Goal: Go to known website: Access a specific website the user already knows

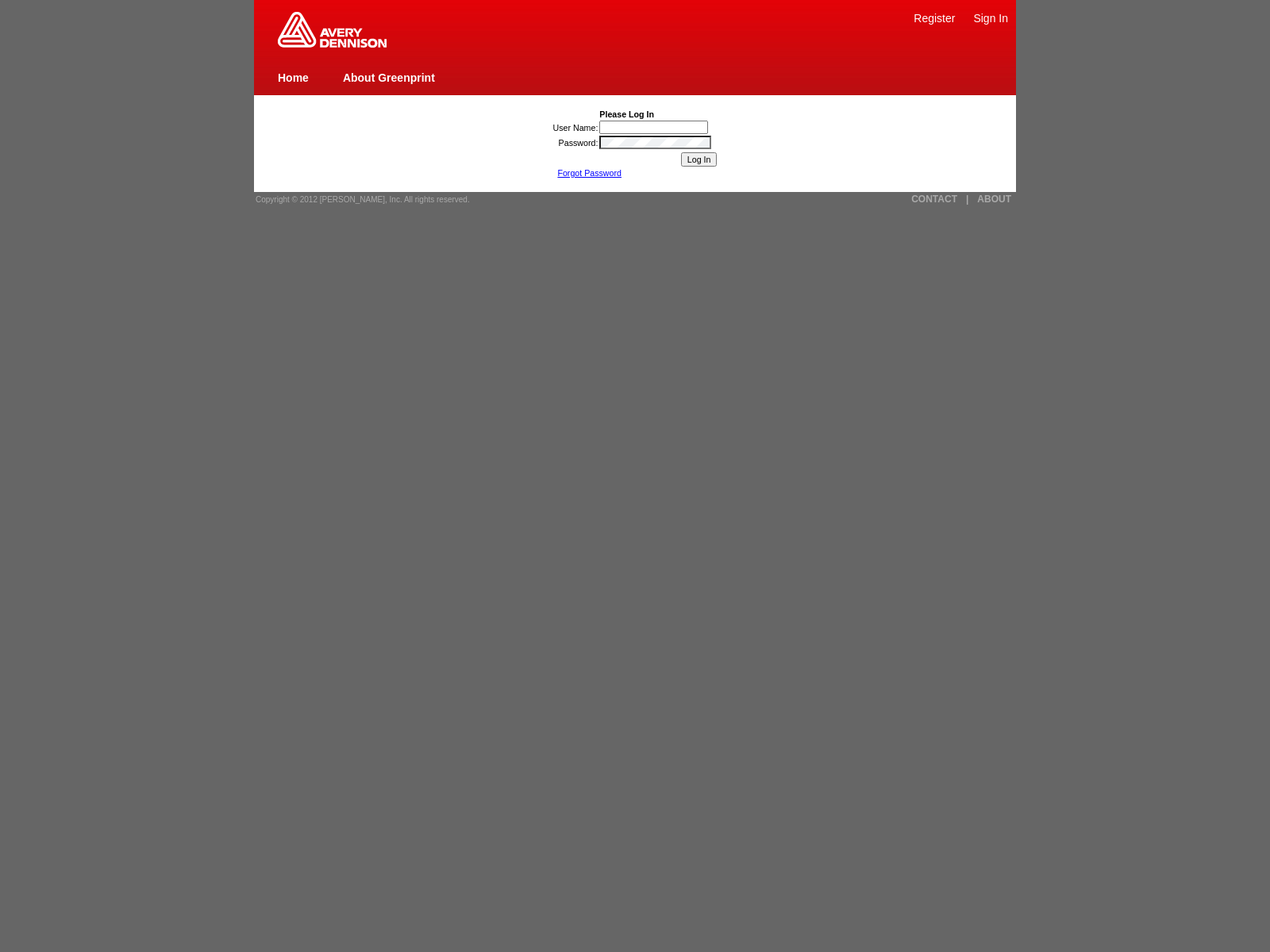
click at [991, 17] on link "Sign In" at bounding box center [991, 17] width 35 height 12
type input "nessus_was_name_bjfkjmriwas_ghusck4m6bf8jaVasCript:/*-/*`/*`/*'/*"/**/(/* */oNc…"
